Goal: Information Seeking & Learning: Learn about a topic

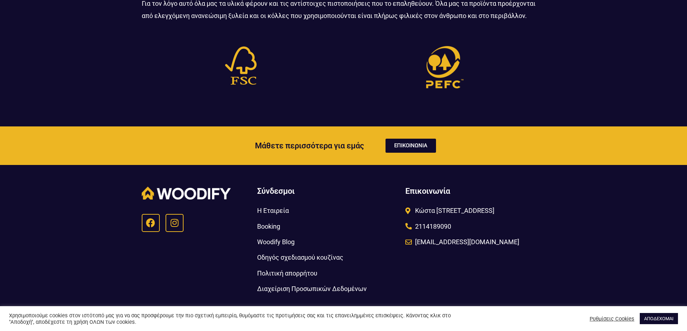
scroll to position [2354, 0]
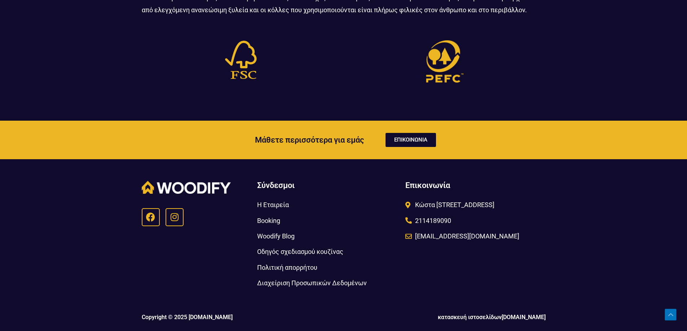
click at [277, 204] on span "Η Εταιρεία" at bounding box center [273, 205] width 32 height 12
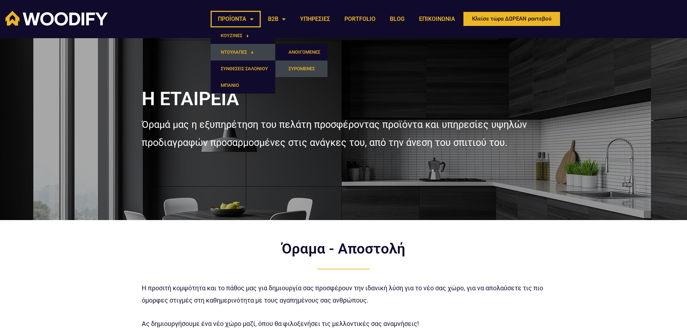
click at [299, 66] on link "ΣΥΡΟΜΕΝΕΣ" at bounding box center [301, 69] width 52 height 17
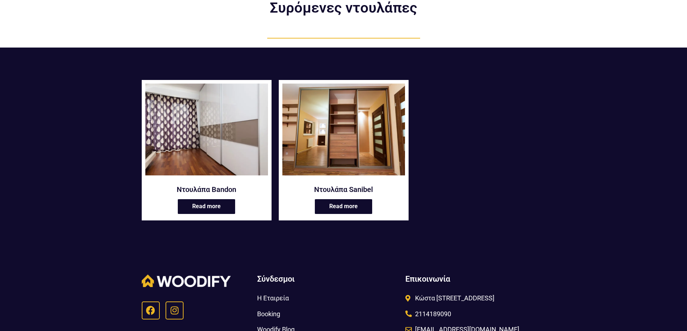
scroll to position [72, 0]
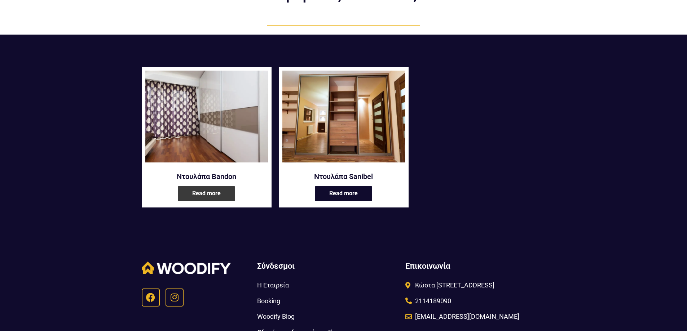
click at [220, 196] on link "Read more" at bounding box center [206, 193] width 57 height 15
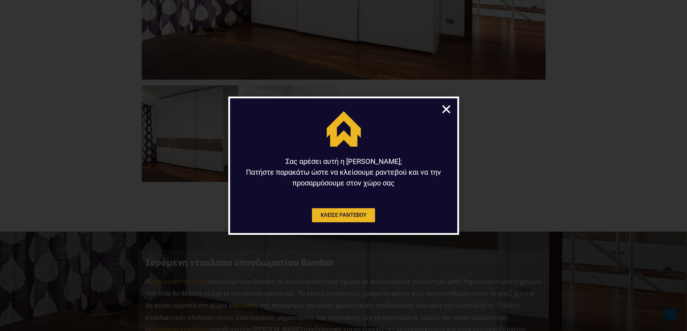
scroll to position [613, 0]
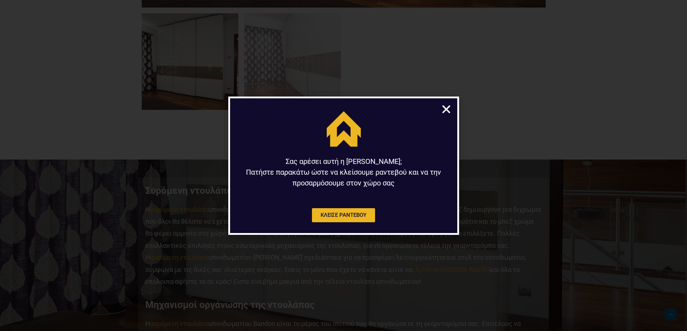
click at [448, 107] on icon "Close" at bounding box center [446, 109] width 11 height 11
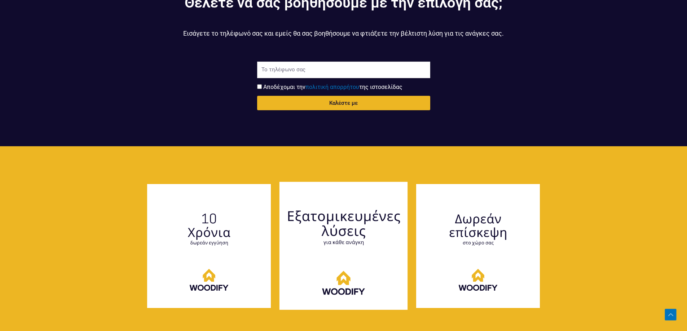
scroll to position [1406, 0]
